Goal: Task Accomplishment & Management: Manage account settings

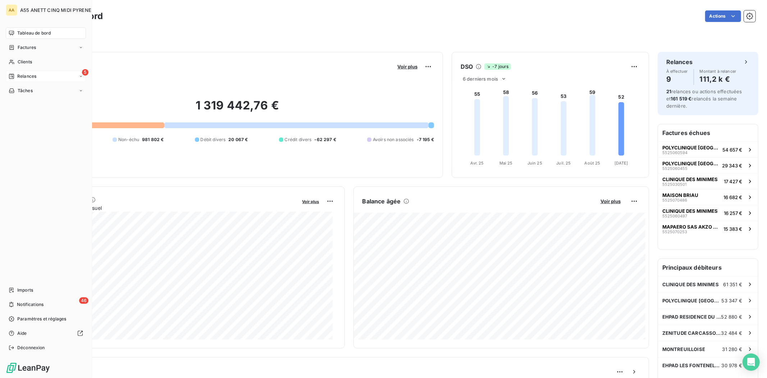
click at [15, 78] on div "Relances" at bounding box center [23, 76] width 28 height 6
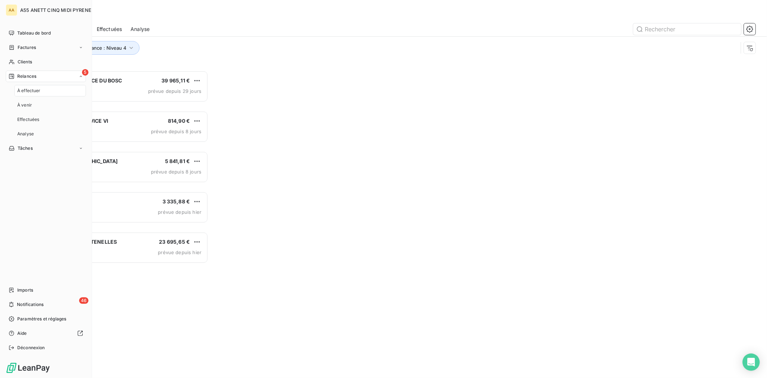
scroll to position [301, 168]
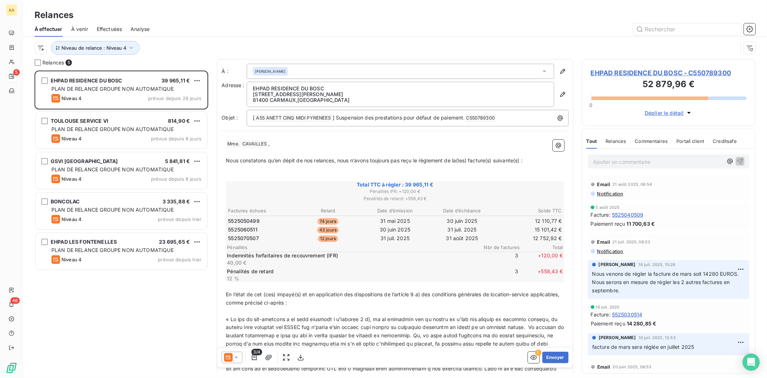
click at [92, 300] on div "EHPAD RESIDENCE DU BOSC 39 965,11 € PLAN DE RELANCE GROUPE NON AUTOMATIQUE Nive…" at bounding box center [122, 224] width 174 height 307
click at [85, 52] on button "Niveau de relance : Niveau 4" at bounding box center [95, 48] width 89 height 14
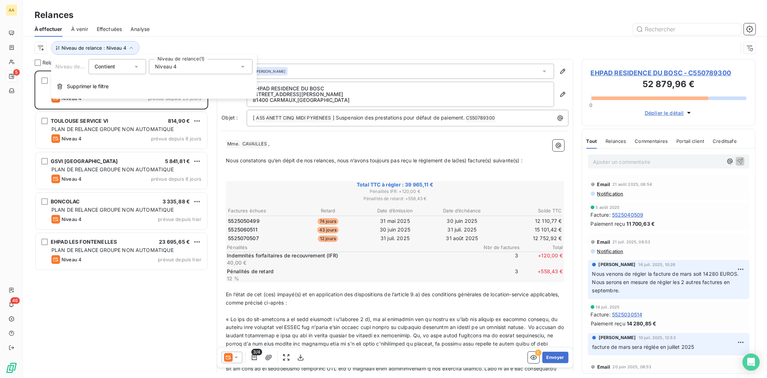
click at [186, 66] on div "Niveau 4" at bounding box center [201, 66] width 104 height 15
click at [184, 136] on span "Niveau 4" at bounding box center [174, 133] width 22 height 7
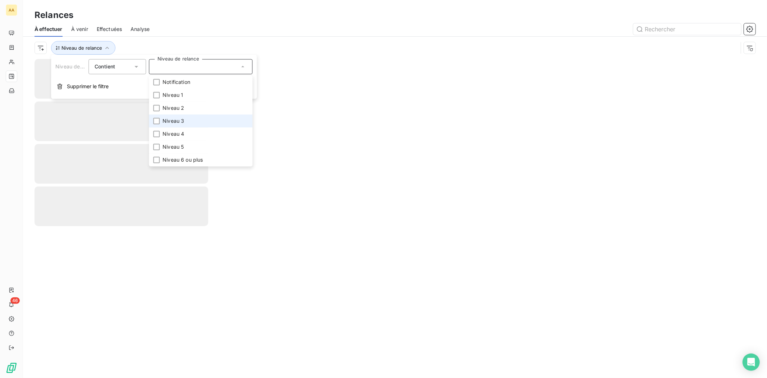
click at [181, 123] on span "Niveau 3" at bounding box center [174, 120] width 22 height 7
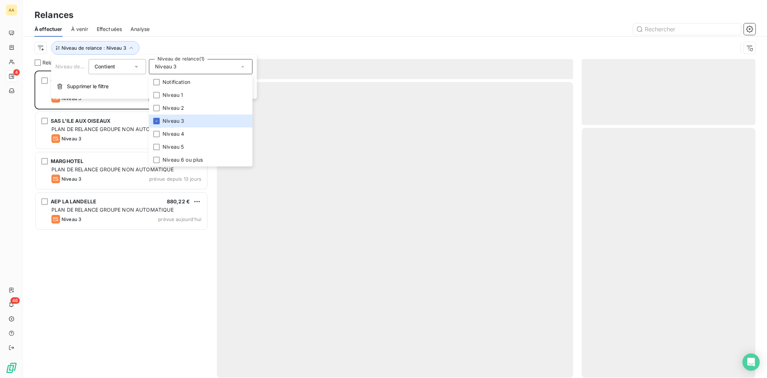
scroll to position [301, 168]
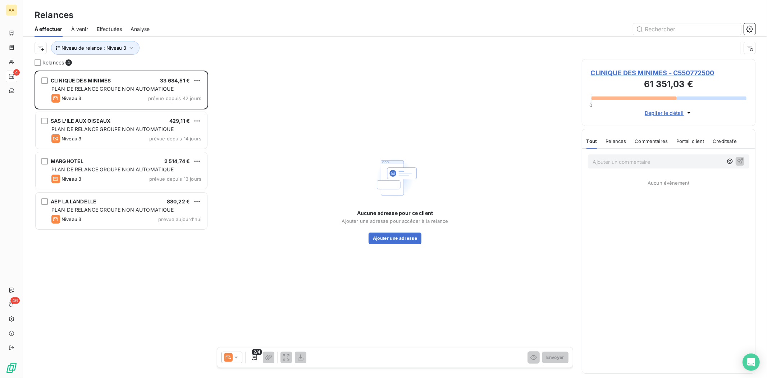
click at [293, 10] on div "Relances" at bounding box center [395, 15] width 744 height 13
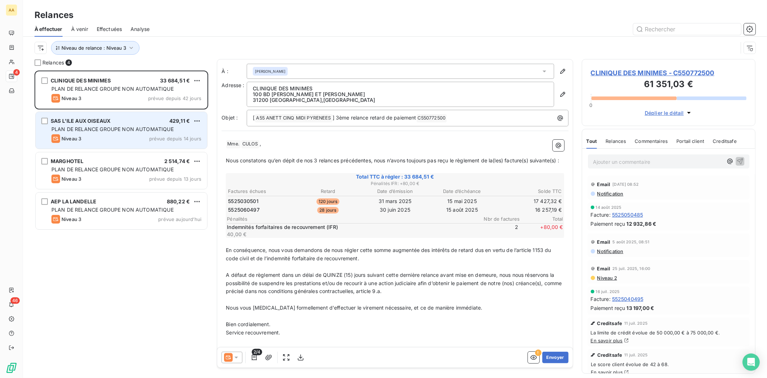
click at [146, 129] on span "PLAN DE RELANCE GROUPE NON AUTOMATIQUE" at bounding box center [112, 129] width 122 height 6
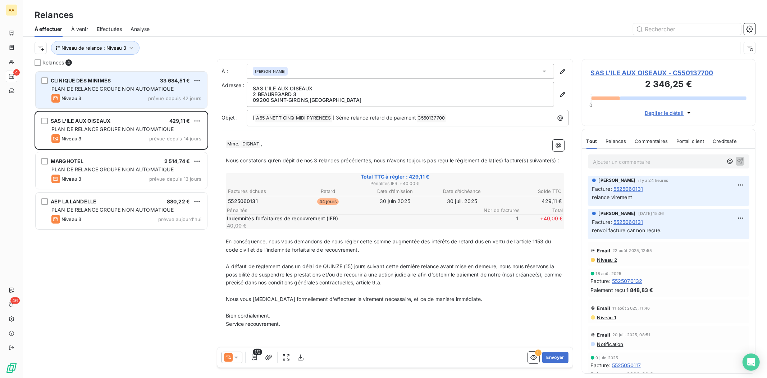
click at [118, 99] on div "Niveau 3 prévue depuis 42 jours" at bounding box center [126, 98] width 150 height 9
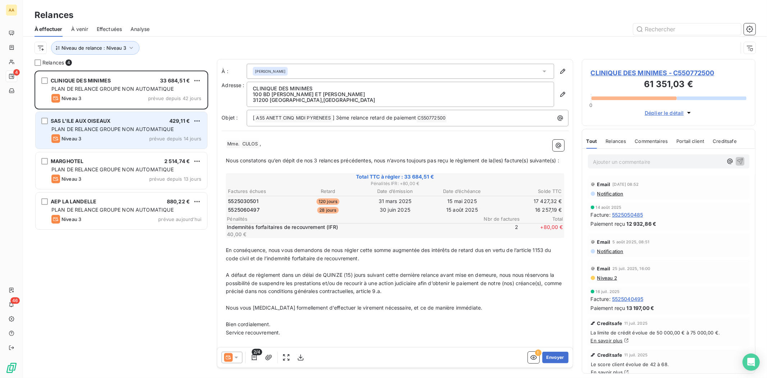
click at [120, 118] on div "SAS L'ILE AUX OISEAUX 429,11 €" at bounding box center [126, 121] width 150 height 6
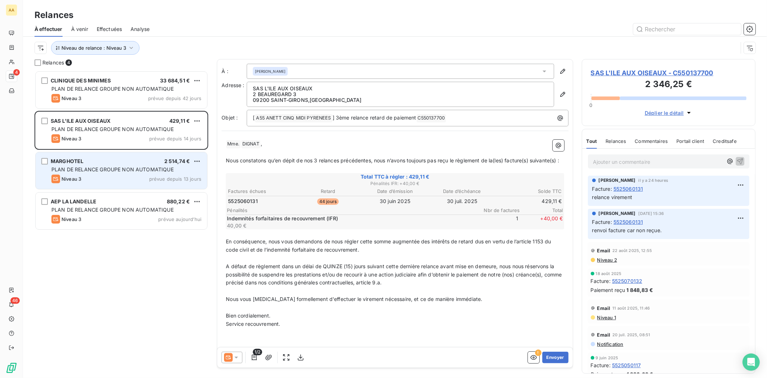
click at [125, 162] on div "MARGHOTEL 2 514,74 €" at bounding box center [126, 161] width 150 height 6
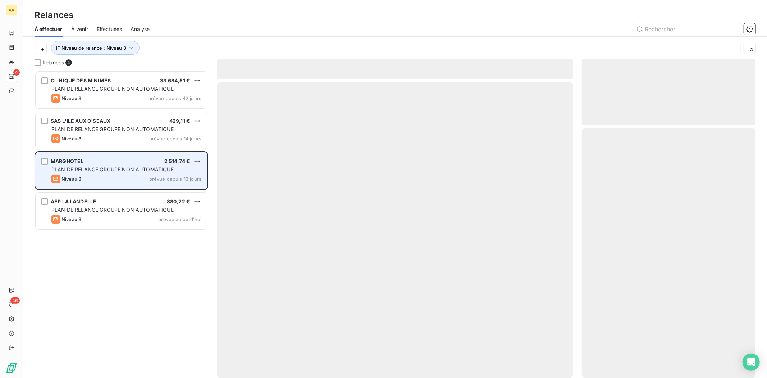
click at [121, 187] on div "MARGHOTEL 2 514,74 € PLAN DE RELANCE GROUPE NON AUTOMATIQUE Niveau 3 prévue dep…" at bounding box center [122, 170] width 172 height 37
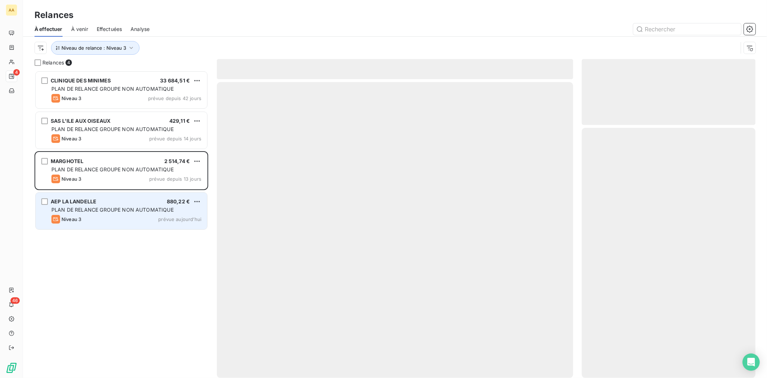
click at [125, 207] on span "PLAN DE RELANCE GROUPE NON AUTOMATIQUE" at bounding box center [112, 210] width 122 height 6
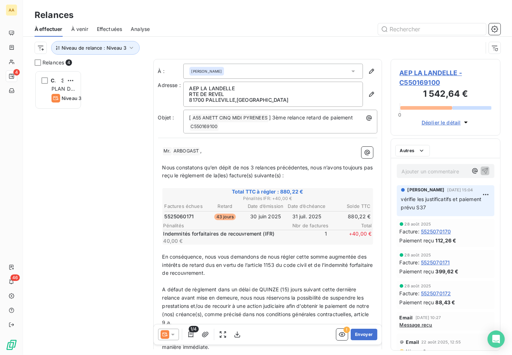
scroll to position [279, 104]
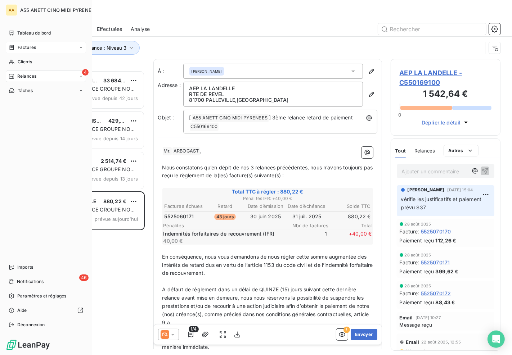
click at [15, 47] on div "Factures" at bounding box center [22, 47] width 27 height 6
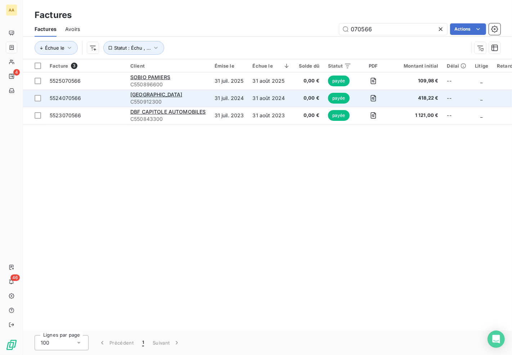
click at [499, 96] on td at bounding box center [508, 98] width 32 height 17
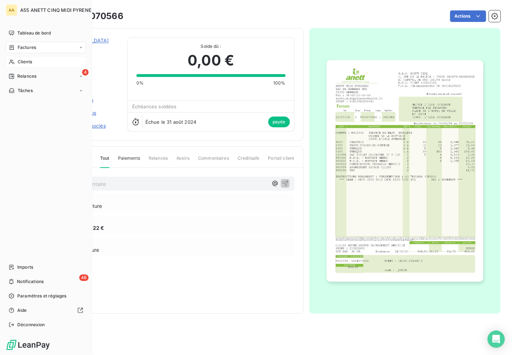
click at [16, 62] on div "Clients" at bounding box center [46, 62] width 80 height 12
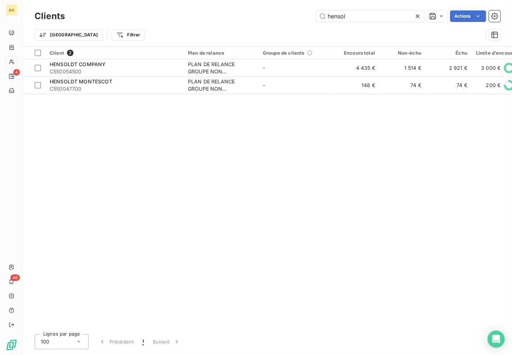
type input "hensol"
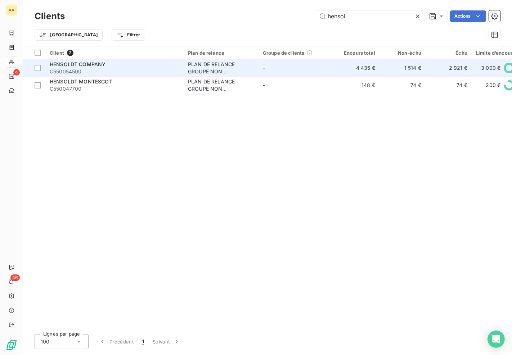
click at [226, 67] on div "PLAN DE RELANCE GROUPE NON AUTOMATIQUE" at bounding box center [221, 68] width 66 height 14
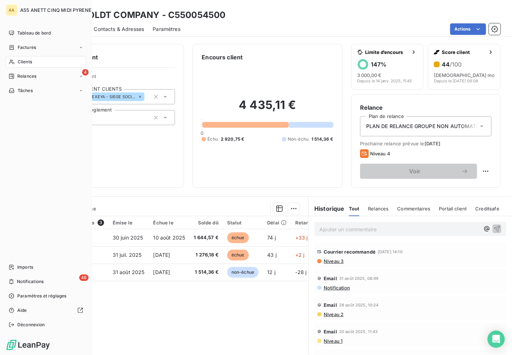
click at [21, 60] on span "Clients" at bounding box center [25, 62] width 14 height 6
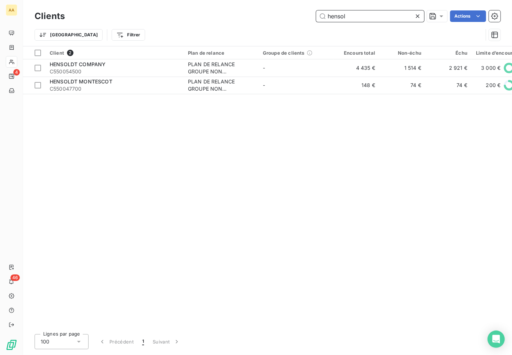
drag, startPoint x: 376, startPoint y: 13, endPoint x: 209, endPoint y: 38, distance: 168.1
click at [209, 38] on div "Clients hensol Actions Trier Filtrer" at bounding box center [268, 27] width 466 height 37
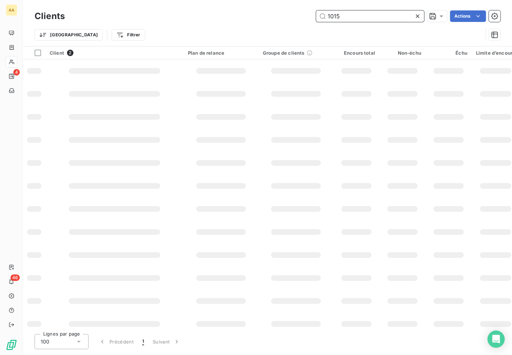
type input "1015"
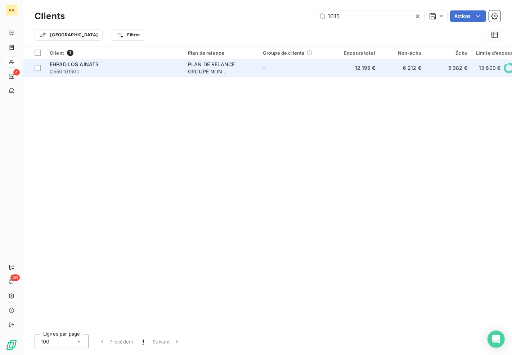
click at [197, 62] on div "PLAN DE RELANCE GROUPE NON AUTOMATIQUE" at bounding box center [221, 68] width 66 height 14
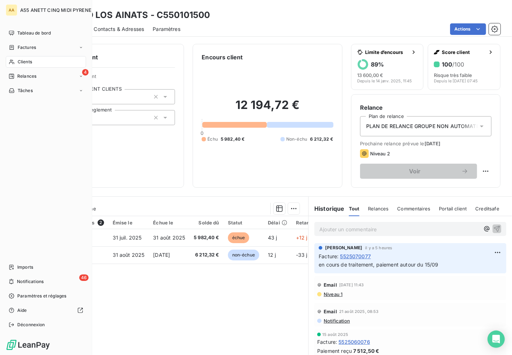
click at [19, 63] on span "Clients" at bounding box center [25, 62] width 14 height 6
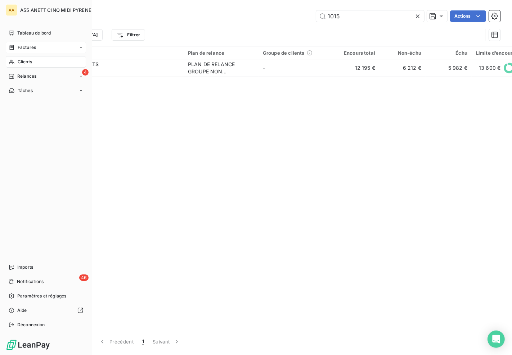
click at [27, 44] on span "Factures" at bounding box center [27, 47] width 18 height 6
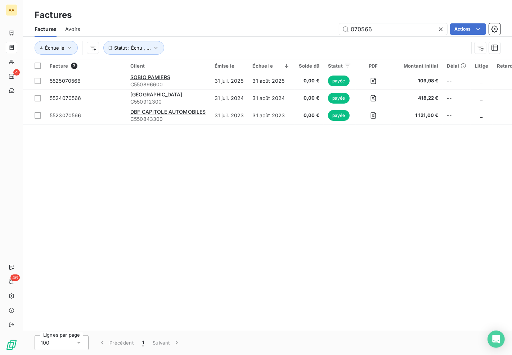
drag, startPoint x: 371, startPoint y: 29, endPoint x: 306, endPoint y: 32, distance: 64.5
click at [321, 31] on div "070566 Actions" at bounding box center [295, 29] width 412 height 12
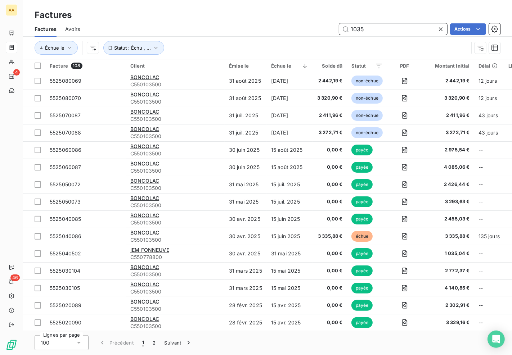
click at [378, 27] on input "1035" at bounding box center [393, 29] width 108 height 12
type input "1051"
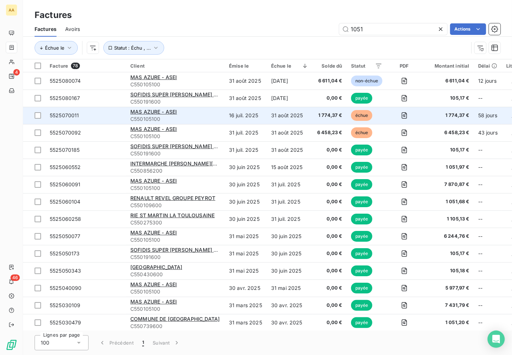
click at [153, 108] on td "MAS AZURE - ASEI C550105100" at bounding box center [175, 115] width 99 height 17
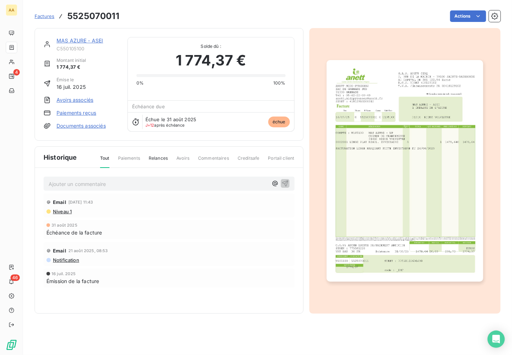
click at [71, 42] on link "MAS AZURE - ASEI" at bounding box center [79, 40] width 46 height 6
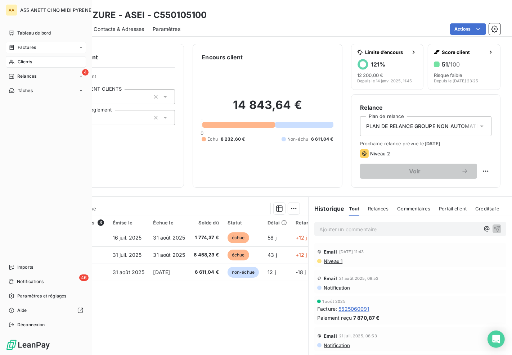
click at [33, 62] on div "Clients" at bounding box center [46, 62] width 80 height 12
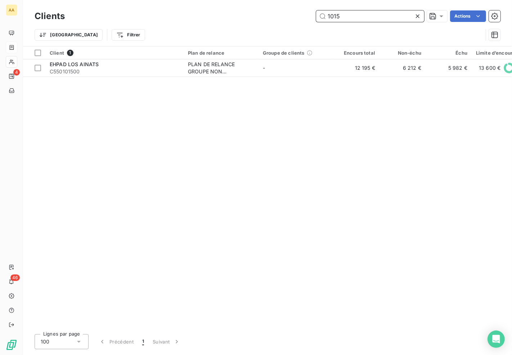
click at [352, 19] on input "1015" at bounding box center [370, 16] width 108 height 12
click at [507, 157] on div "Client 1 Plan de relance Groupe de clients Encours total Non-échu Échu Limite d…" at bounding box center [267, 187] width 489 height 282
drag, startPoint x: 363, startPoint y: 15, endPoint x: 195, endPoint y: 27, distance: 168.4
click at [217, 26] on div "Clients 1072 Actions Trier Filtrer" at bounding box center [268, 27] width 466 height 37
click at [365, 18] on input "1114" at bounding box center [370, 16] width 108 height 12
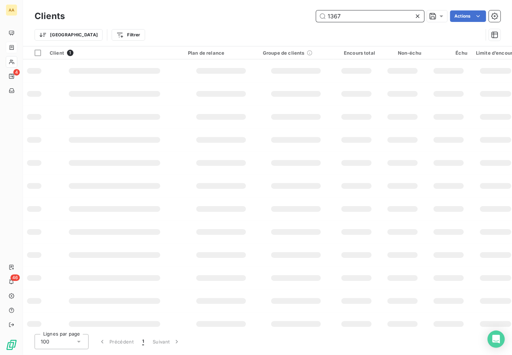
type input "1367"
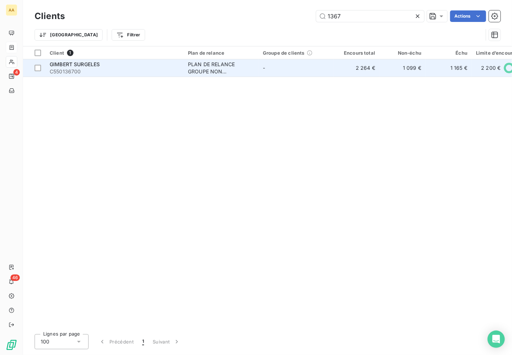
click at [357, 70] on td "2 264 €" at bounding box center [356, 67] width 46 height 17
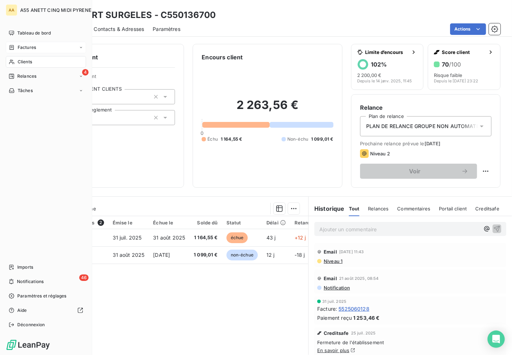
click at [18, 63] on span "Clients" at bounding box center [25, 62] width 14 height 6
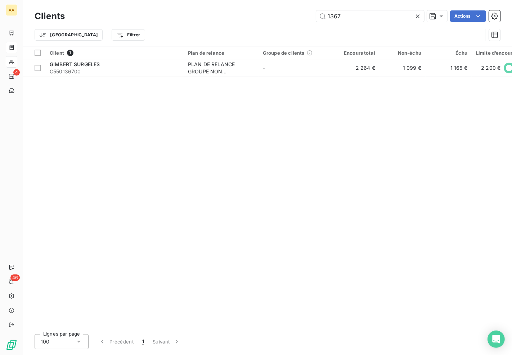
drag, startPoint x: 355, startPoint y: 14, endPoint x: 291, endPoint y: 17, distance: 64.8
click at [293, 17] on div "1367 Actions" at bounding box center [286, 16] width 427 height 12
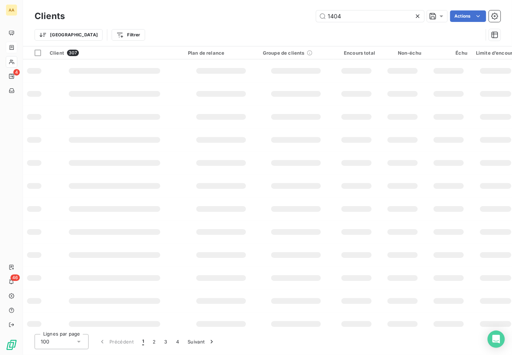
type input "1404"
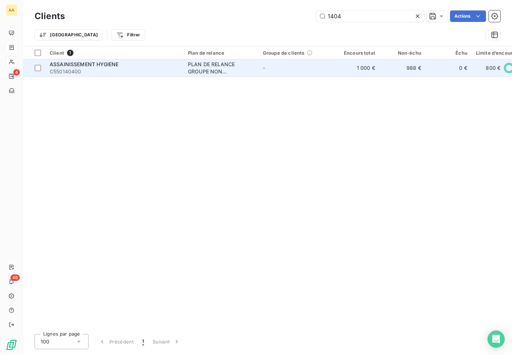
click at [220, 66] on div "PLAN DE RELANCE GROUPE NON AUTOMATIQUE" at bounding box center [221, 68] width 66 height 14
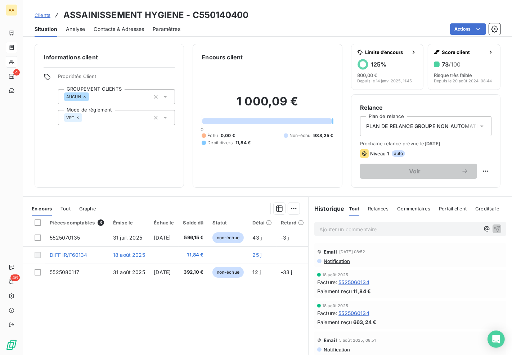
click at [375, 292] on div "Paiement reçu 11,84 €" at bounding box center [410, 291] width 186 height 8
click at [338, 292] on span "Paiement reçu" at bounding box center [334, 291] width 35 height 8
click at [319, 290] on span "Paiement reçu" at bounding box center [334, 291] width 35 height 8
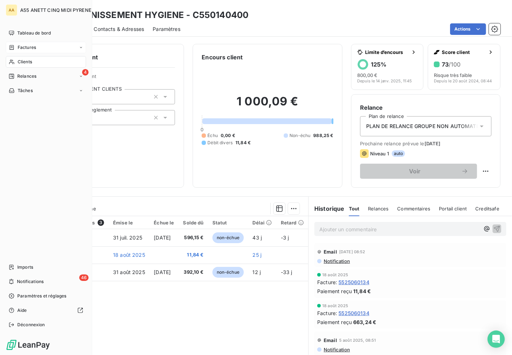
drag, startPoint x: 28, startPoint y: 60, endPoint x: 37, endPoint y: 55, distance: 10.5
click at [28, 60] on span "Clients" at bounding box center [25, 62] width 14 height 6
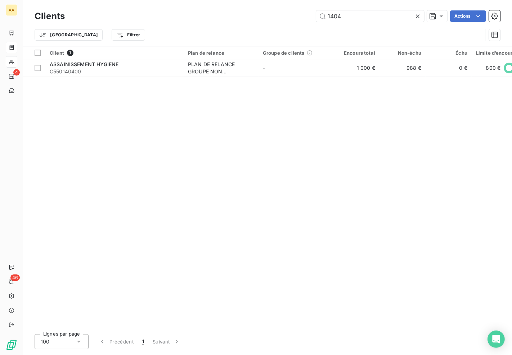
drag, startPoint x: 358, startPoint y: 17, endPoint x: 217, endPoint y: 30, distance: 142.0
click at [251, 28] on div "Clients 1404 Actions Trier Filtrer" at bounding box center [268, 27] width 466 height 37
drag, startPoint x: 365, startPoint y: 15, endPoint x: 211, endPoint y: 18, distance: 154.0
click at [209, 17] on div "1502 Actions" at bounding box center [286, 16] width 427 height 12
drag, startPoint x: 351, startPoint y: 17, endPoint x: 313, endPoint y: 20, distance: 37.9
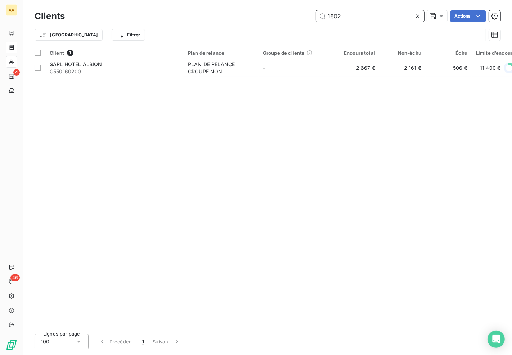
click at [313, 20] on div "1602 Actions" at bounding box center [286, 16] width 427 height 12
click at [357, 18] on input "1602" at bounding box center [370, 16] width 108 height 12
drag, startPoint x: 357, startPoint y: 18, endPoint x: 308, endPoint y: 23, distance: 48.8
click at [308, 23] on div "Clients 1602 Actions" at bounding box center [268, 16] width 466 height 15
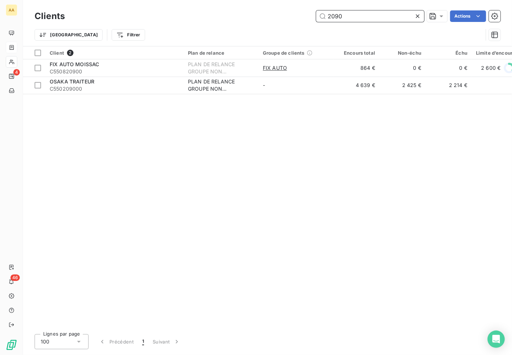
drag, startPoint x: 370, startPoint y: 14, endPoint x: 149, endPoint y: 34, distance: 221.9
click at [172, 31] on div "Clients 2090 Actions Trier Filtrer" at bounding box center [268, 27] width 466 height 37
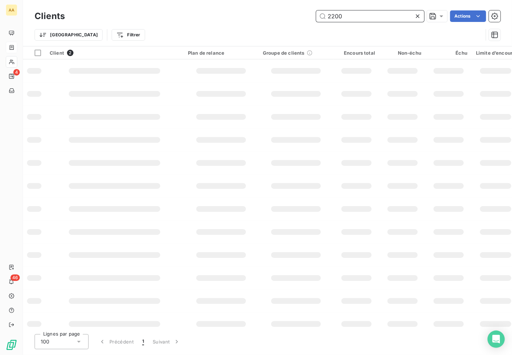
type input "2200"
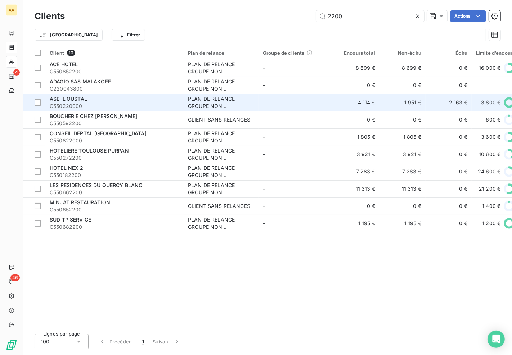
click at [83, 95] on div "ASEI L'OUSTAL" at bounding box center [115, 98] width 130 height 7
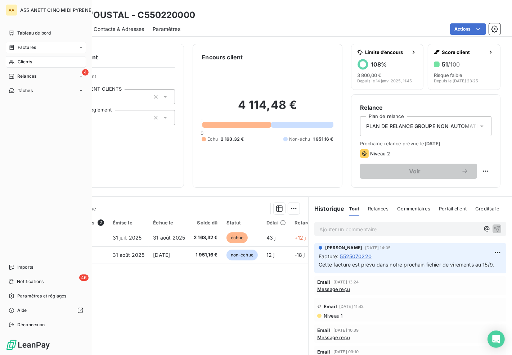
click at [19, 66] on div "Clients" at bounding box center [46, 62] width 80 height 12
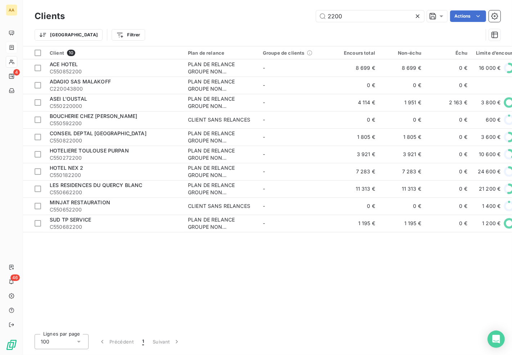
drag, startPoint x: 352, startPoint y: 17, endPoint x: 286, endPoint y: 19, distance: 65.9
click at [304, 19] on div "2200 Actions" at bounding box center [286, 16] width 427 height 12
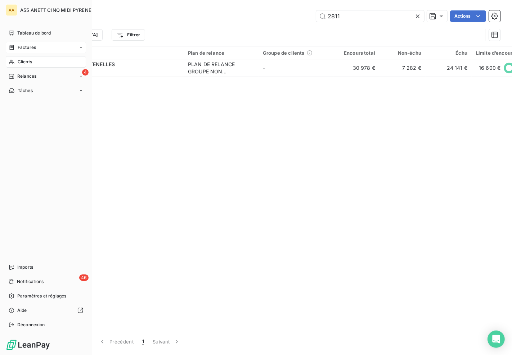
click at [11, 63] on icon at bounding box center [12, 62] width 6 height 6
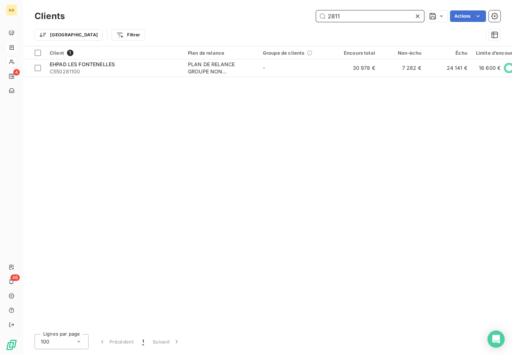
click at [361, 18] on input "2811" at bounding box center [370, 16] width 108 height 12
click at [354, 17] on input "2877" at bounding box center [370, 16] width 108 height 12
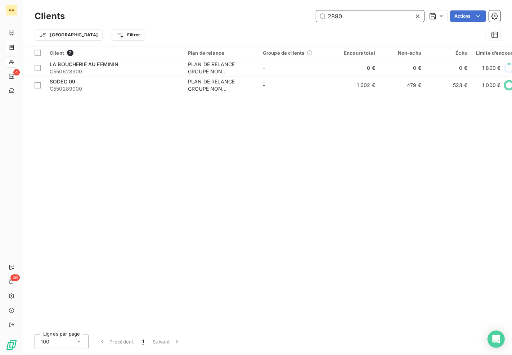
drag, startPoint x: 365, startPoint y: 16, endPoint x: 226, endPoint y: 34, distance: 140.4
click at [237, 33] on div "Clients 2890 Actions Trier Filtrer" at bounding box center [268, 27] width 466 height 37
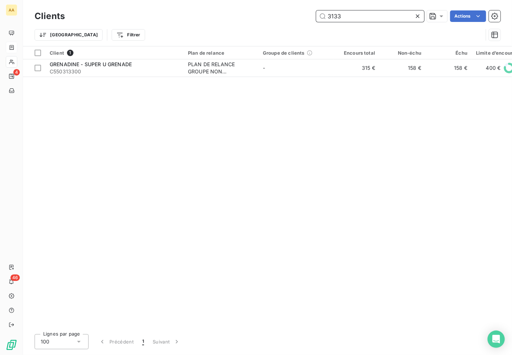
drag, startPoint x: 366, startPoint y: 21, endPoint x: 281, endPoint y: 23, distance: 84.9
click at [289, 22] on div "Clients 3133 Actions" at bounding box center [268, 16] width 466 height 15
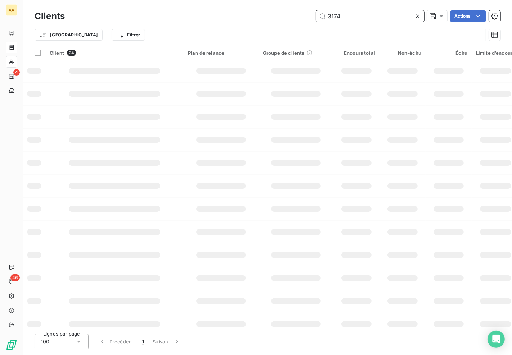
type input "3174"
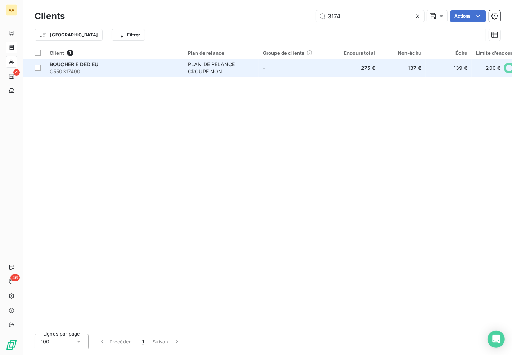
click at [186, 62] on td "PLAN DE RELANCE GROUPE NON AUTOMATIQUE" at bounding box center [220, 67] width 75 height 17
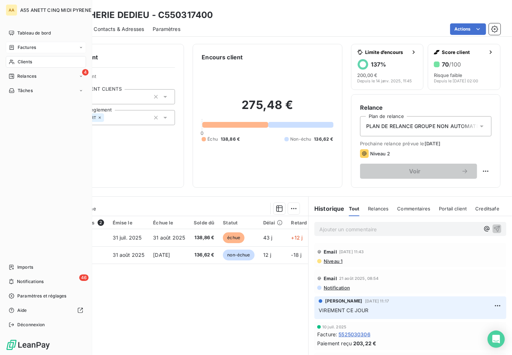
drag, startPoint x: 13, startPoint y: 62, endPoint x: 19, endPoint y: 62, distance: 6.5
click at [13, 62] on icon at bounding box center [11, 62] width 5 height 5
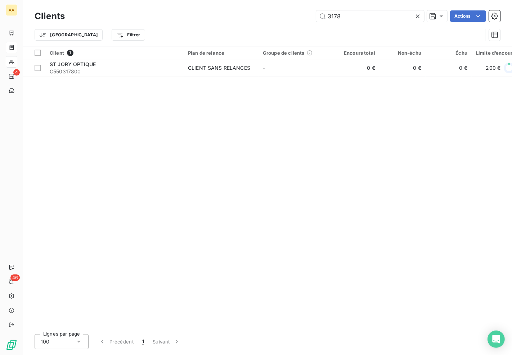
click at [223, 118] on div "Client 1 Plan de relance Groupe de clients Encours total Non-échu Échu Limite d…" at bounding box center [267, 187] width 489 height 282
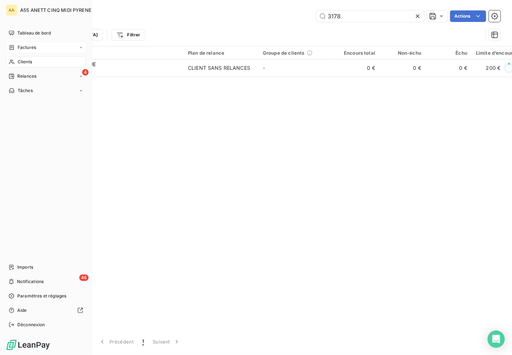
click at [21, 56] on div "Clients" at bounding box center [46, 62] width 80 height 12
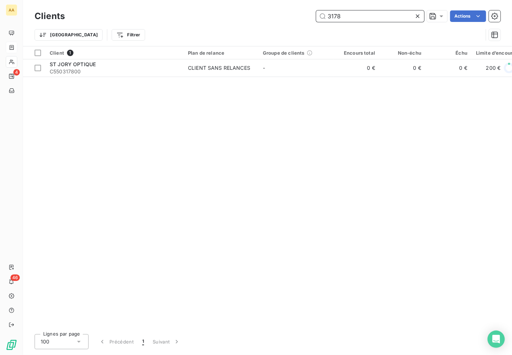
drag, startPoint x: 354, startPoint y: 17, endPoint x: 260, endPoint y: 24, distance: 94.5
click at [264, 24] on div "Clients 3178 Actions Trier Filtrer" at bounding box center [268, 27] width 466 height 37
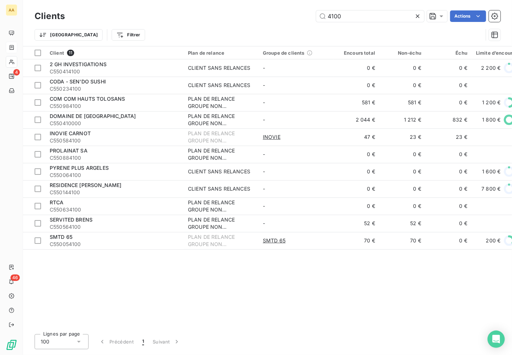
click at [371, 9] on div "Clients 4100 Actions Trier Filtrer" at bounding box center [267, 23] width 489 height 46
drag, startPoint x: 375, startPoint y: 12, endPoint x: 263, endPoint y: 17, distance: 112.0
click at [263, 17] on div "4100 Actions" at bounding box center [286, 16] width 427 height 12
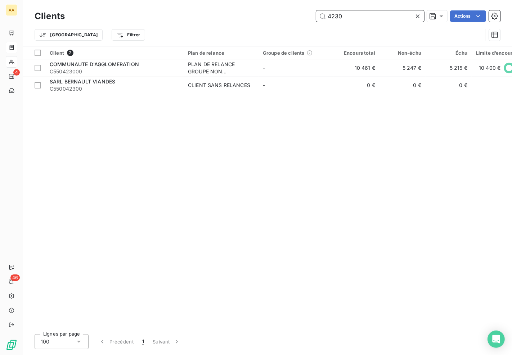
drag, startPoint x: 353, startPoint y: 12, endPoint x: 235, endPoint y: 21, distance: 118.7
click at [238, 21] on div "4230 Actions" at bounding box center [286, 16] width 427 height 12
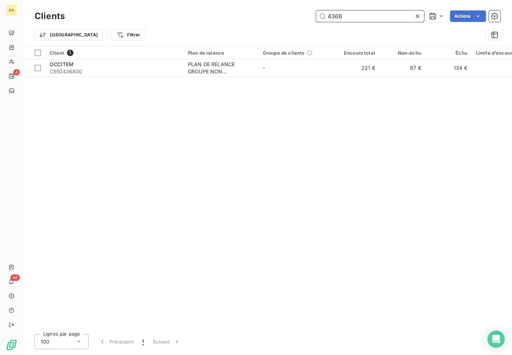
click at [362, 17] on input "4368" at bounding box center [370, 16] width 108 height 12
click at [362, 13] on input "4384" at bounding box center [370, 16] width 108 height 12
drag, startPoint x: 345, startPoint y: 17, endPoint x: 275, endPoint y: 17, distance: 70.9
click at [289, 20] on div "4879 Actions" at bounding box center [286, 16] width 427 height 12
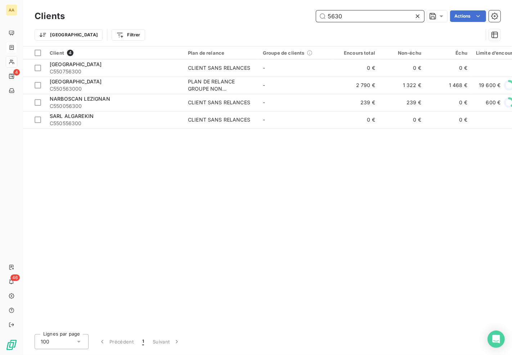
drag, startPoint x: 362, startPoint y: 13, endPoint x: 180, endPoint y: 0, distance: 182.2
click at [231, 14] on div "5630 Actions" at bounding box center [286, 16] width 427 height 12
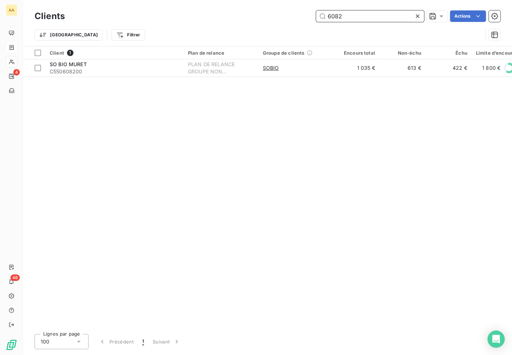
drag, startPoint x: 388, startPoint y: 17, endPoint x: 212, endPoint y: 8, distance: 175.4
click at [214, 8] on div "Clients 6082 Actions Trier Filtrer" at bounding box center [267, 23] width 489 height 46
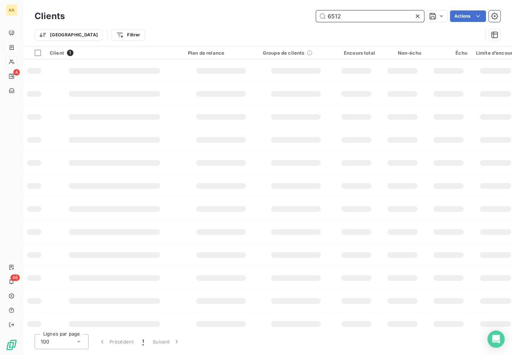
type input "6512"
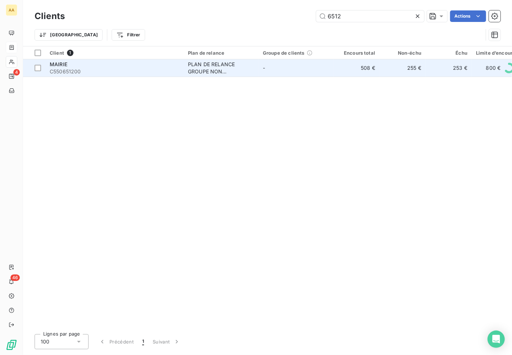
click at [67, 72] on span "C550651200" at bounding box center [115, 71] width 130 height 7
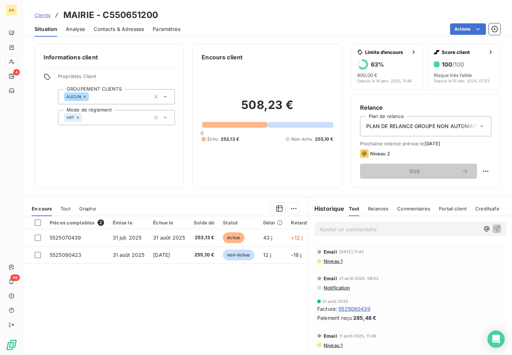
click at [109, 24] on div "Contacts & Adresses" at bounding box center [119, 29] width 50 height 15
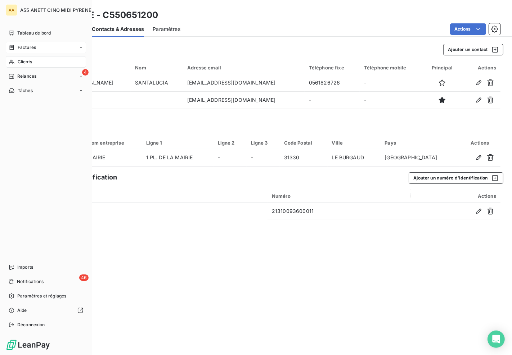
click at [15, 65] on div "Clients" at bounding box center [46, 62] width 80 height 12
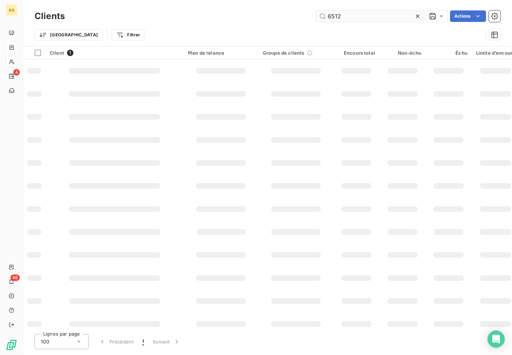
drag, startPoint x: 364, startPoint y: 21, endPoint x: 359, endPoint y: 16, distance: 7.4
click at [362, 21] on input "6512" at bounding box center [370, 16] width 108 height 12
drag, startPoint x: 289, startPoint y: 21, endPoint x: 163, endPoint y: 27, distance: 126.1
click at [271, 22] on div "Clients 6512 Actions" at bounding box center [268, 16] width 466 height 15
type input "9"
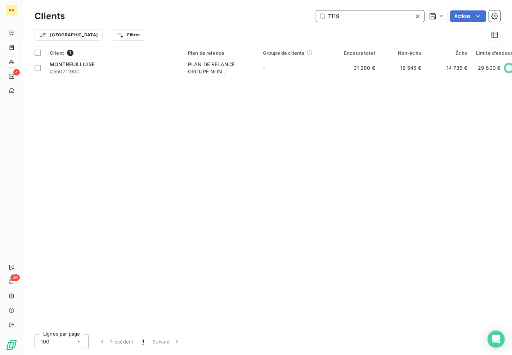
drag, startPoint x: 365, startPoint y: 17, endPoint x: 189, endPoint y: 15, distance: 176.7
click at [195, 24] on div "Clients 7119 Actions Trier Filtrer" at bounding box center [268, 27] width 466 height 37
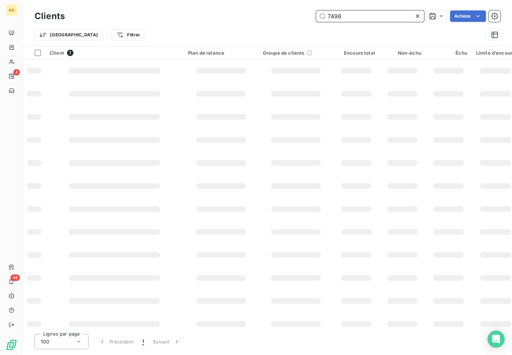
click at [350, 15] on input "7498" at bounding box center [370, 16] width 108 height 12
click at [270, 17] on div "7498 Actions" at bounding box center [286, 16] width 427 height 12
click at [363, 17] on input "7498" at bounding box center [370, 16] width 108 height 12
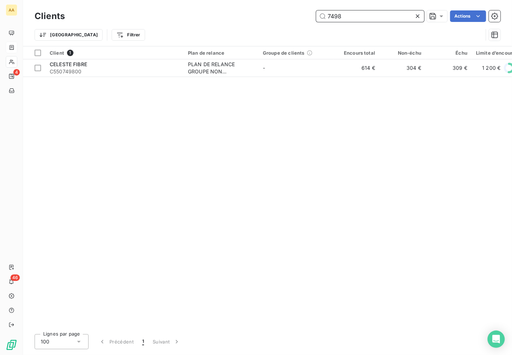
drag, startPoint x: 356, startPoint y: 12, endPoint x: 296, endPoint y: 15, distance: 59.9
click at [296, 15] on div "7498 Actions" at bounding box center [286, 16] width 427 height 12
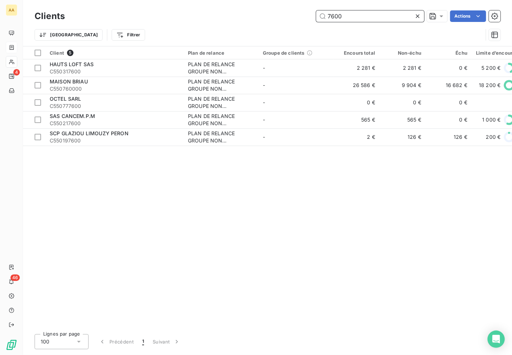
click at [354, 19] on input "7600" at bounding box center [370, 16] width 108 height 12
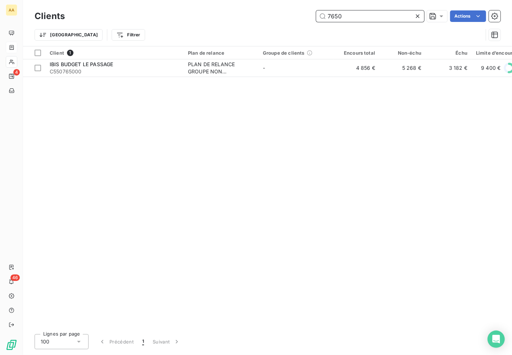
drag, startPoint x: 370, startPoint y: 17, endPoint x: 189, endPoint y: 23, distance: 181.1
click at [198, 24] on div "Clients 7650 Actions Trier Filtrer" at bounding box center [268, 27] width 466 height 37
drag, startPoint x: 344, startPoint y: 17, endPoint x: 228, endPoint y: 1, distance: 116.9
click at [233, 29] on div "Clients 7788 Actions Trier Filtrer" at bounding box center [268, 27] width 466 height 37
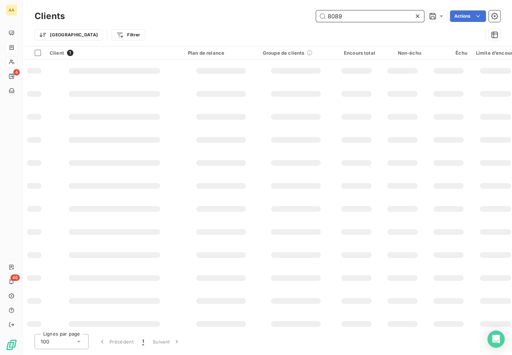
type input "8089"
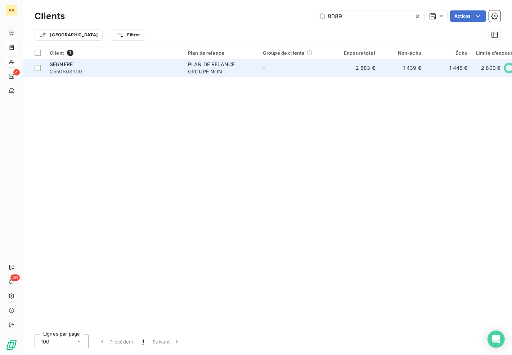
click at [180, 68] on td "SEGNERE C550808900" at bounding box center [114, 67] width 138 height 17
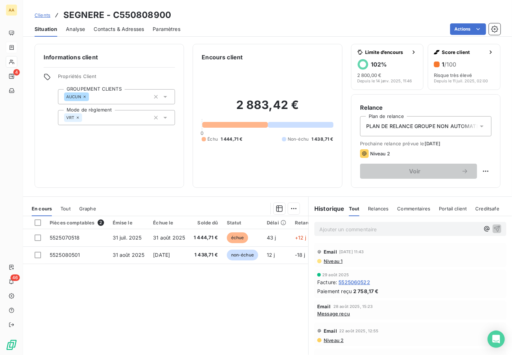
click at [406, 144] on span "Prochaine relance prévue le [DATE]" at bounding box center [425, 144] width 131 height 6
click at [162, 139] on div "Informations client Propriétés Client GROUPEMENT CLIENTS AUCUN Mode de règlemen…" at bounding box center [109, 116] width 149 height 144
click at [411, 146] on span "Prochaine relance prévue le [DATE]" at bounding box center [425, 144] width 131 height 6
click at [477, 168] on html "AA 4 46 Clients SEGNERE - C550808900 Situation Analyse Contacts & Adresses Para…" at bounding box center [256, 177] width 512 height 355
click at [464, 182] on div "Replanifier cette action" at bounding box center [449, 187] width 64 height 12
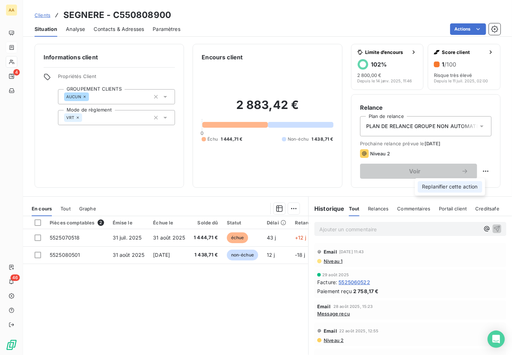
select select "8"
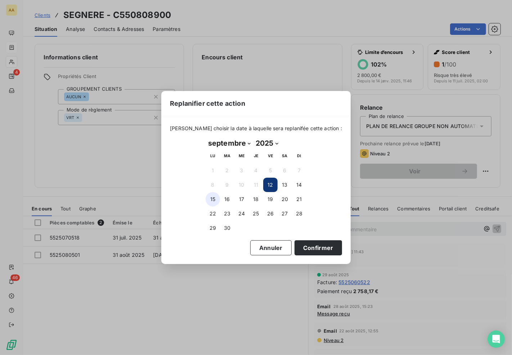
click at [211, 199] on button "15" at bounding box center [212, 199] width 14 height 14
click at [313, 248] on button "Confirmer" at bounding box center [317, 247] width 47 height 15
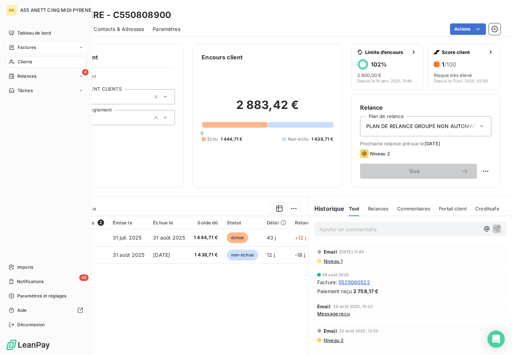
click at [23, 61] on span "Clients" at bounding box center [25, 62] width 14 height 6
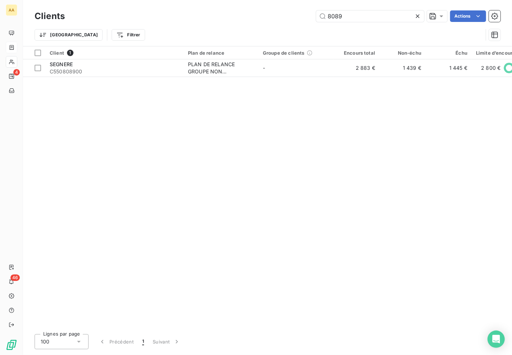
drag, startPoint x: 354, startPoint y: 16, endPoint x: 254, endPoint y: 20, distance: 100.1
click at [265, 19] on div "8089 Actions" at bounding box center [286, 16] width 427 height 12
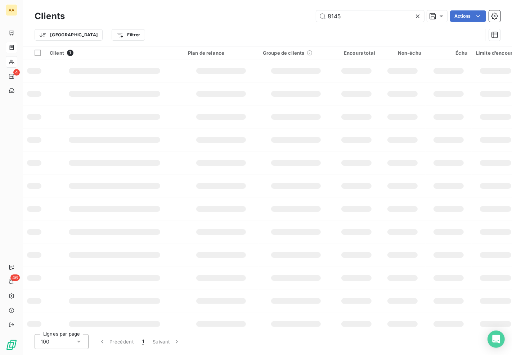
type input "8145"
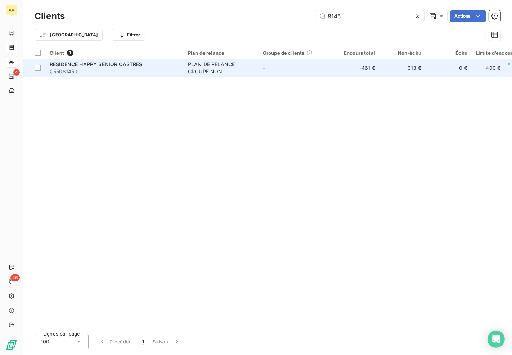
click at [219, 68] on div "PLAN DE RELANCE GROUPE NON AUTOMATIQUE" at bounding box center [221, 68] width 66 height 14
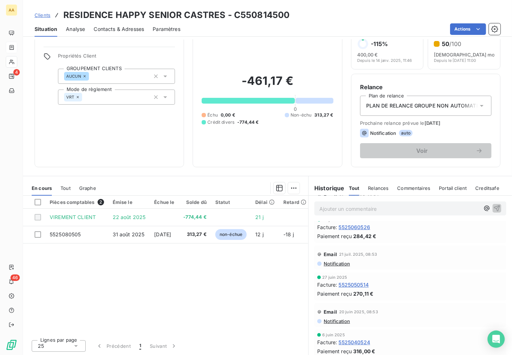
scroll to position [40, 0]
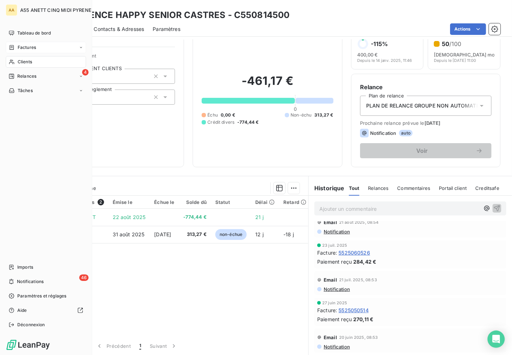
drag, startPoint x: 16, startPoint y: 59, endPoint x: 47, endPoint y: 55, distance: 31.2
click at [16, 59] on div "Clients" at bounding box center [46, 62] width 80 height 12
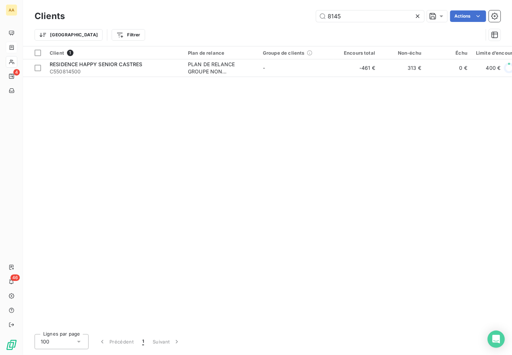
drag, startPoint x: 356, startPoint y: 19, endPoint x: 254, endPoint y: 19, distance: 102.2
click at [254, 19] on div "8145 Actions" at bounding box center [286, 16] width 427 height 12
click at [346, 10] on input "8210" at bounding box center [370, 16] width 108 height 12
drag, startPoint x: 348, startPoint y: 15, endPoint x: 263, endPoint y: 21, distance: 85.4
click at [275, 22] on div "Clients 8210 Actions" at bounding box center [268, 16] width 466 height 15
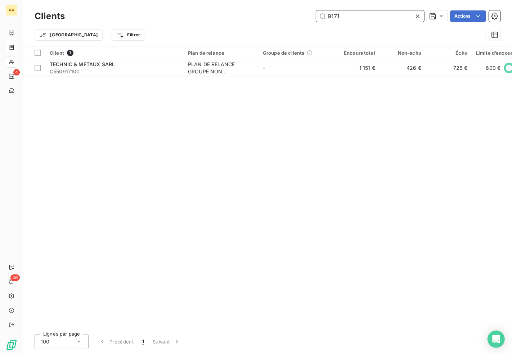
drag, startPoint x: 365, startPoint y: 14, endPoint x: 201, endPoint y: 13, distance: 164.4
click at [202, 20] on div "9171 Actions" at bounding box center [286, 16] width 427 height 12
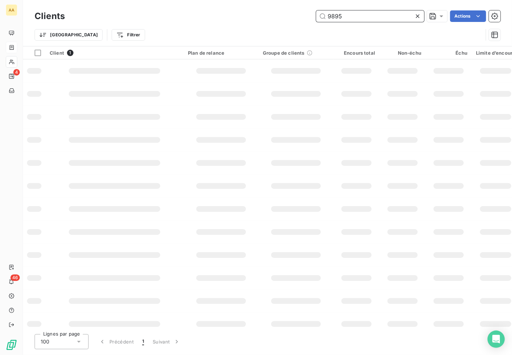
type input "9895"
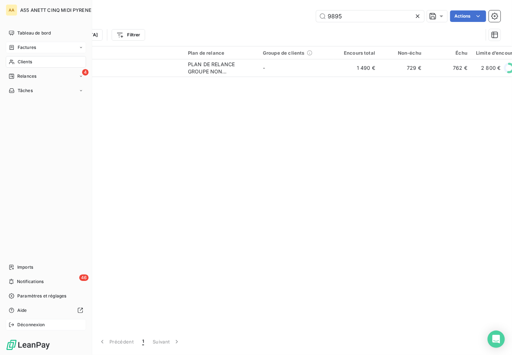
click at [14, 321] on div "Déconnexion" at bounding box center [46, 325] width 80 height 12
